Goal: Task Accomplishment & Management: Use online tool/utility

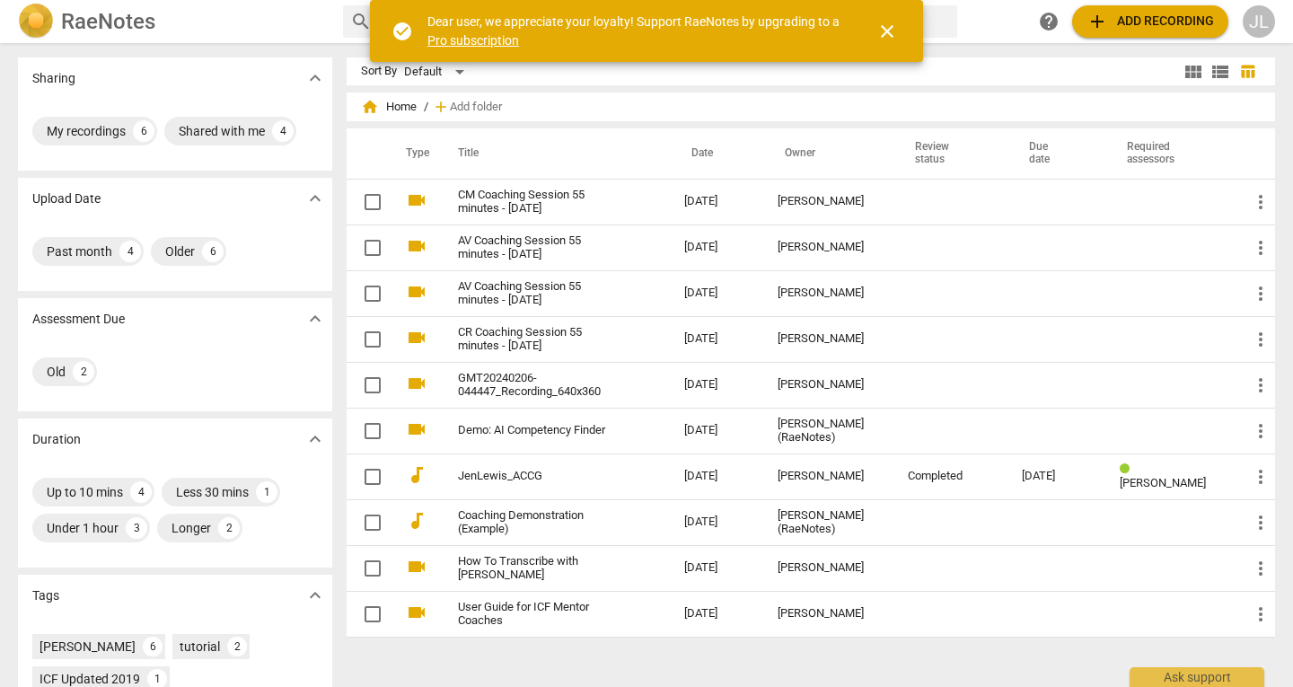
click at [1112, 25] on span "add Add recording" at bounding box center [1151, 22] width 128 height 22
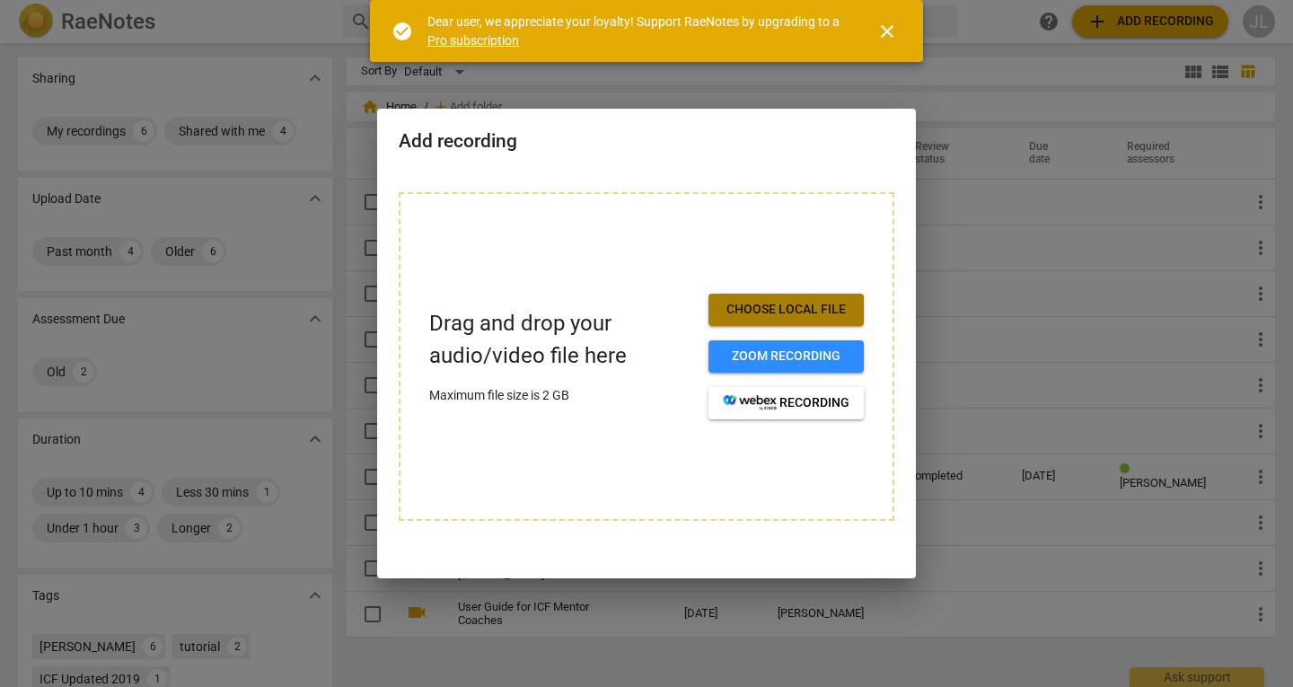
click at [830, 315] on span "Choose local file" at bounding box center [786, 310] width 127 height 18
click at [810, 314] on span "Choose local file" at bounding box center [786, 310] width 127 height 18
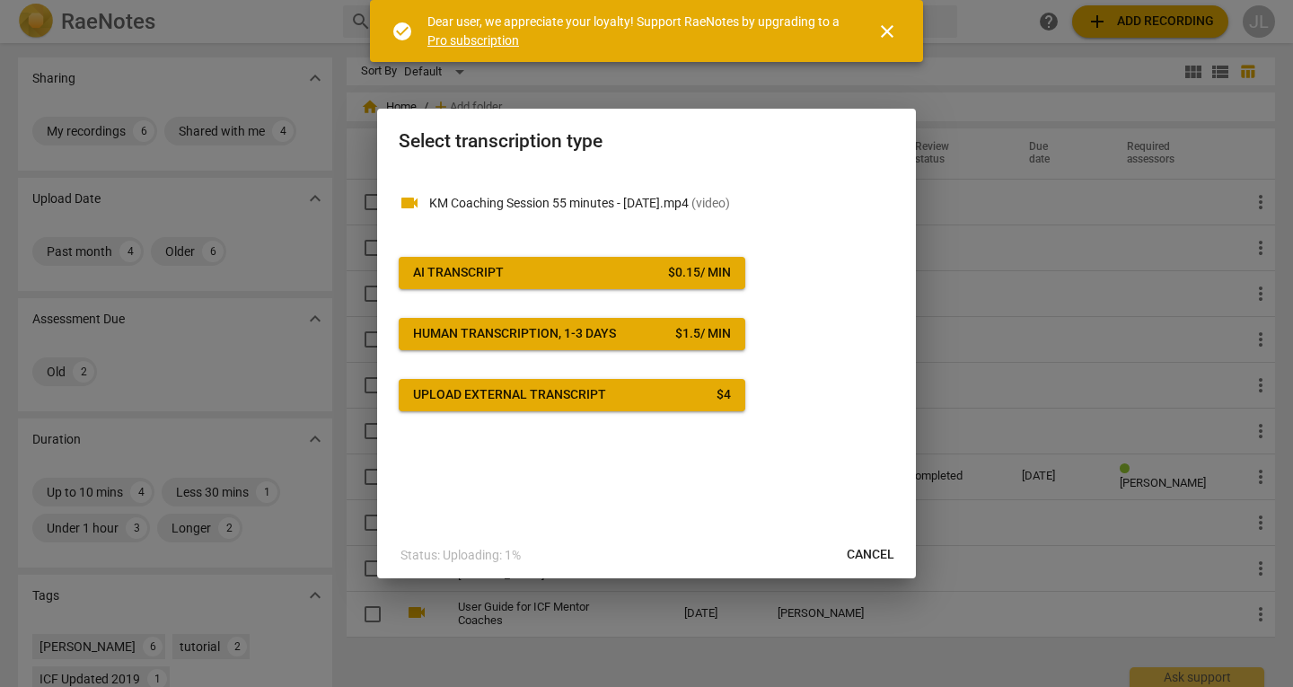
click at [473, 273] on div "AI Transcript" at bounding box center [458, 273] width 91 height 18
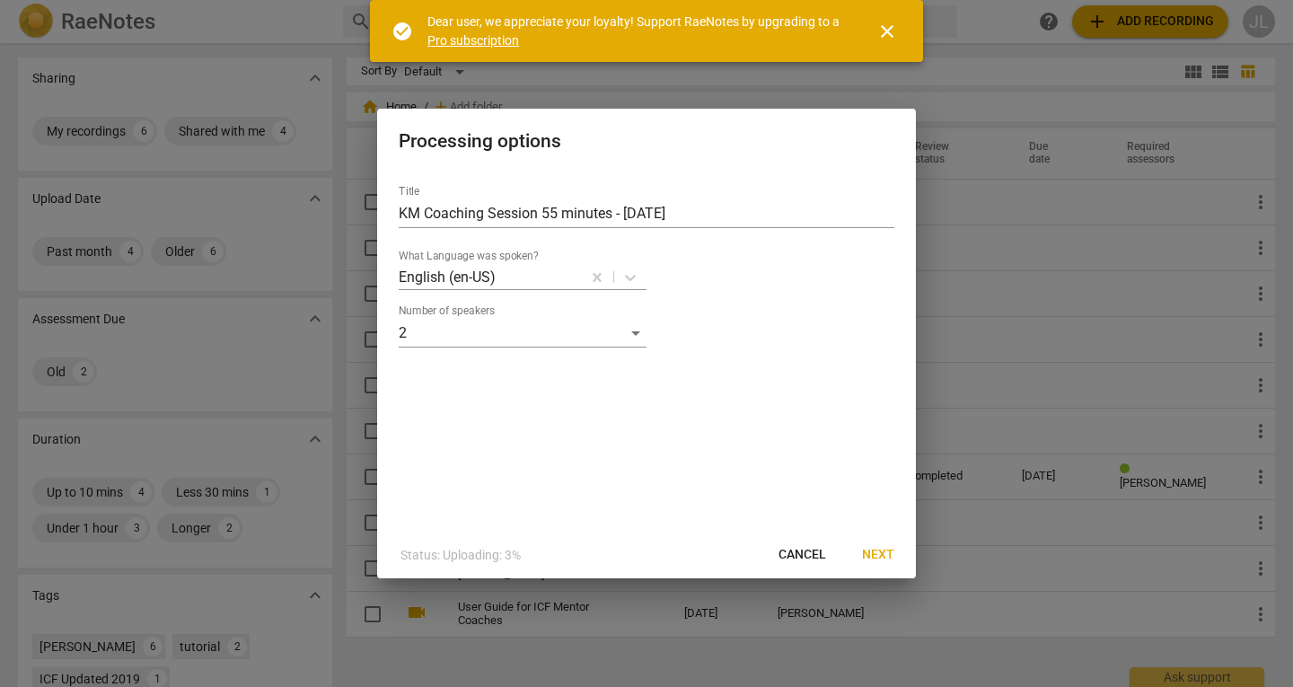
click at [887, 557] on span "Next" at bounding box center [878, 555] width 32 height 18
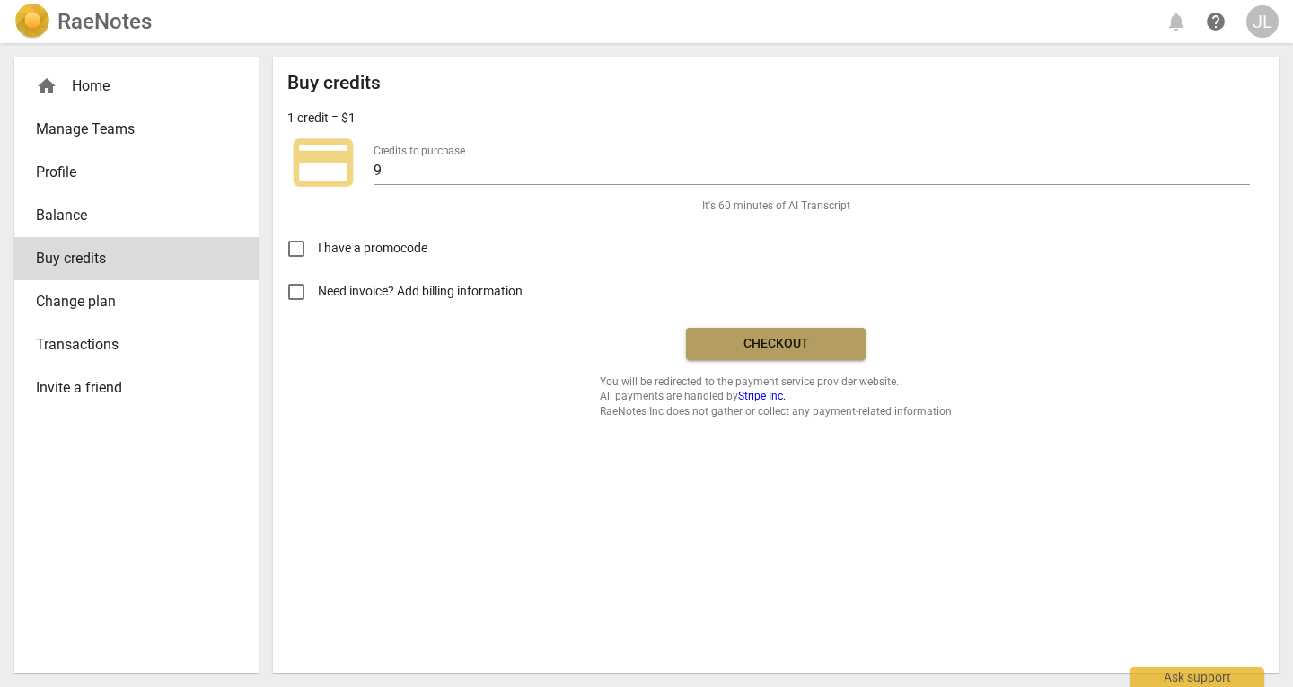
click at [762, 344] on span "Checkout" at bounding box center [776, 344] width 151 height 18
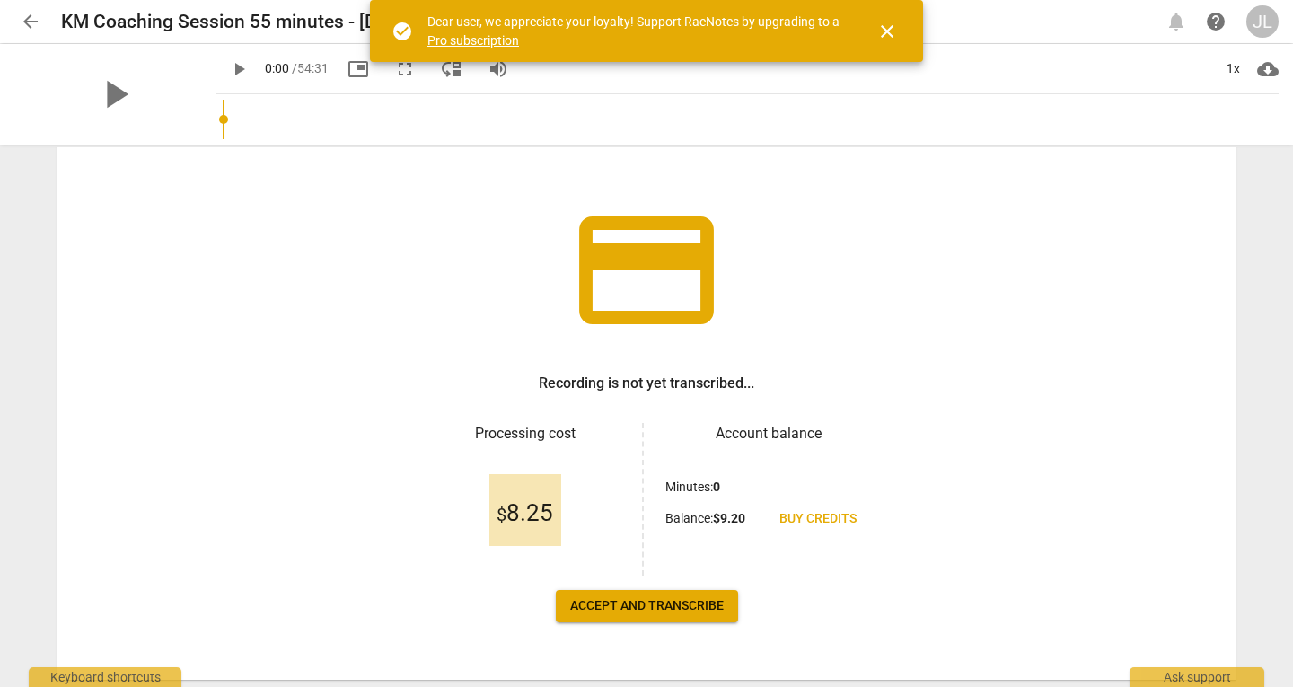
scroll to position [90, 0]
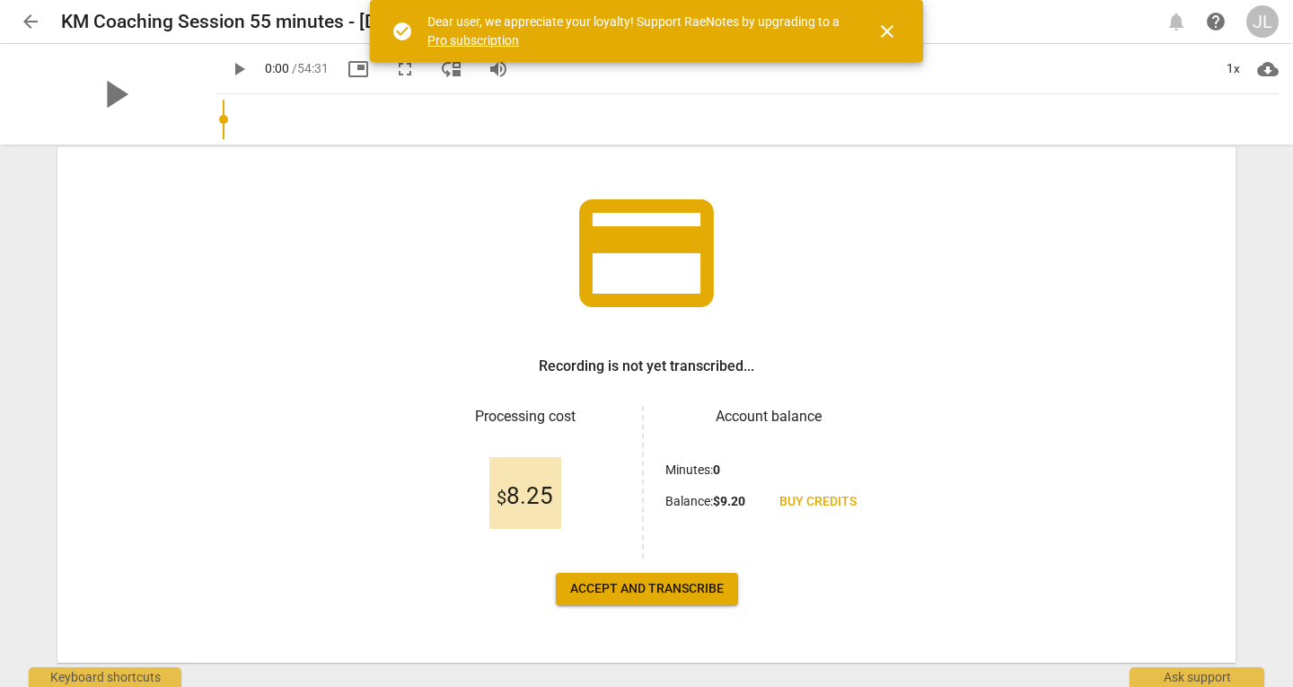
click at [707, 587] on span "Accept and transcribe" at bounding box center [647, 589] width 154 height 18
